Goal: Navigation & Orientation: Find specific page/section

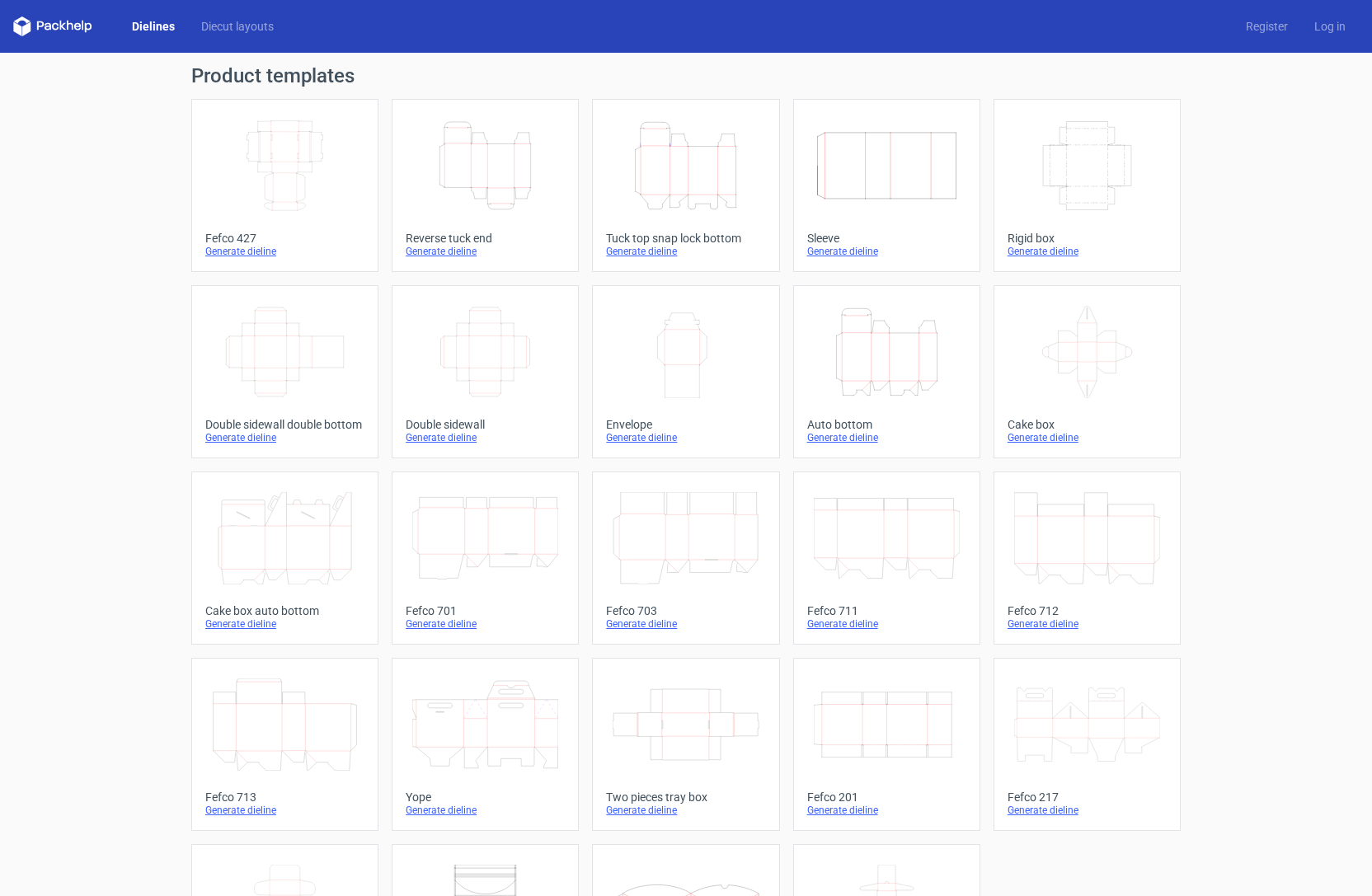
click at [1253, 141] on div "Product templates Width Depth Height Fefco 427 Generate dieline Height Depth Wi…" at bounding box center [686, 541] width 1372 height 978
